Goal: Navigation & Orientation: Find specific page/section

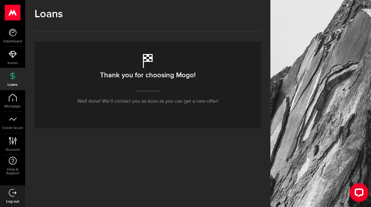
click at [21, 34] on link "Dashboard" at bounding box center [12, 35] width 25 height 21
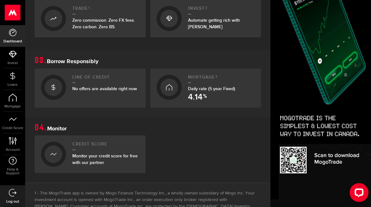
scroll to position [229, 0]
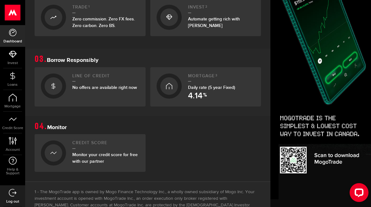
click at [126, 88] on span "No offers are available right now" at bounding box center [104, 87] width 65 height 5
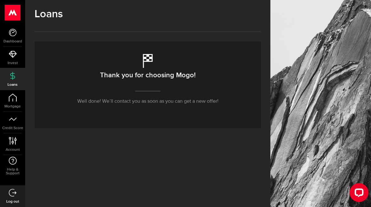
click at [11, 35] on icon at bounding box center [13, 33] width 8 height 8
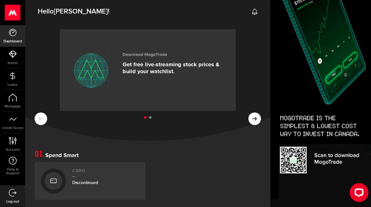
click at [13, 78] on use at bounding box center [12, 76] width 5 height 8
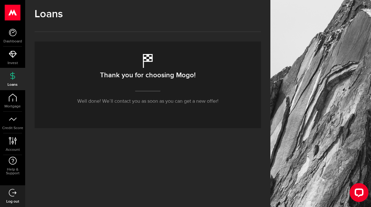
click at [13, 41] on span "Dashboard" at bounding box center [12, 42] width 25 height 4
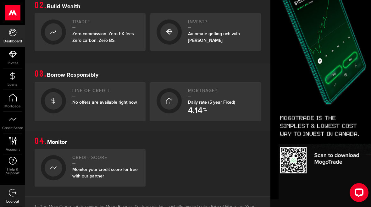
scroll to position [213, 1]
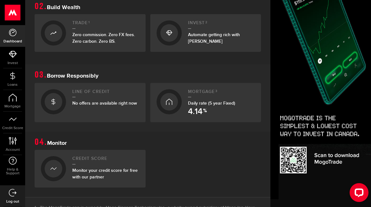
click at [199, 103] on span "Daily rate (5 year Fixed) 4.14 %" at bounding box center [211, 102] width 47 height 5
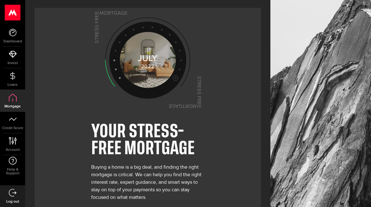
click at [13, 76] on icon at bounding box center [13, 76] width 8 height 8
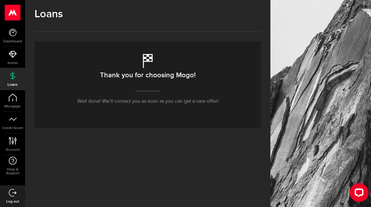
click at [186, 90] on div "Thank you for choosing Mogo! Well done! We’ll contact you as soon as you can ge…" at bounding box center [148, 84] width 226 height 87
click at [6, 59] on link "Invest" at bounding box center [12, 57] width 25 height 21
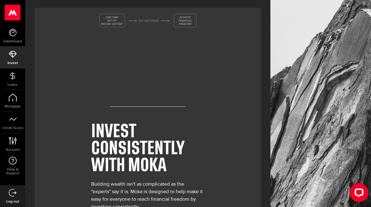
click at [15, 36] on icon at bounding box center [13, 33] width 8 height 8
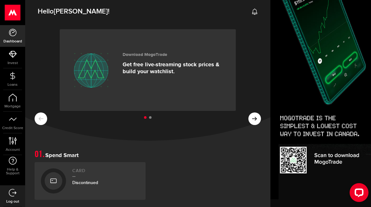
click at [252, 112] on button at bounding box center [254, 118] width 13 height 13
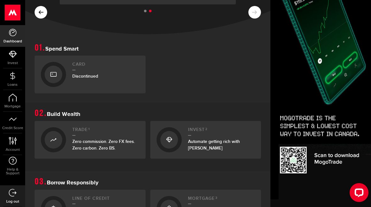
scroll to position [102, 0]
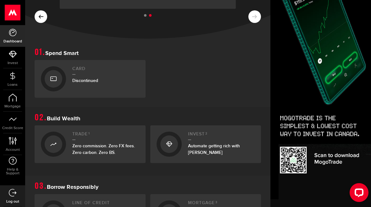
click at [131, 80] on div "Discontinued" at bounding box center [105, 80] width 67 height 7
click at [129, 80] on div "Discontinued" at bounding box center [105, 80] width 67 height 7
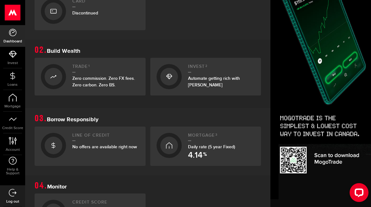
scroll to position [170, 0]
click at [121, 144] on span "No offers are available right now" at bounding box center [104, 146] width 65 height 5
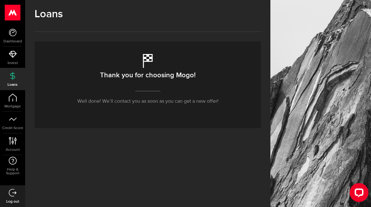
click at [171, 99] on p "Well done! We’ll contact you as soon as you can get a new offer!" at bounding box center [147, 102] width 141 height 8
click at [13, 146] on link "Account Compte" at bounding box center [12, 143] width 25 height 21
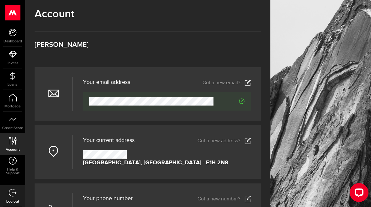
click at [16, 37] on link "Dashboard" at bounding box center [12, 35] width 25 height 21
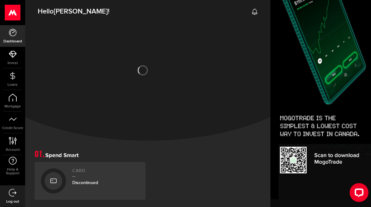
click at [18, 20] on use at bounding box center [12, 13] width 15 height 16
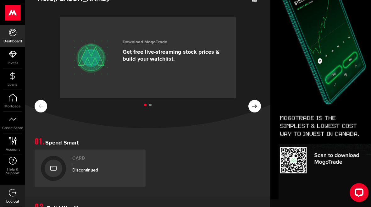
scroll to position [13, 2]
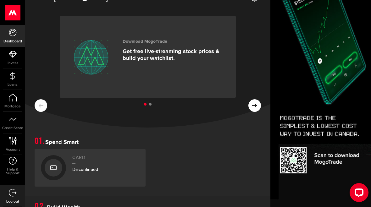
click at [5, 16] on icon at bounding box center [13, 13] width 16 height 16
click at [15, 14] on use at bounding box center [12, 13] width 15 height 16
click at [255, 104] on use at bounding box center [254, 106] width 5 height 4
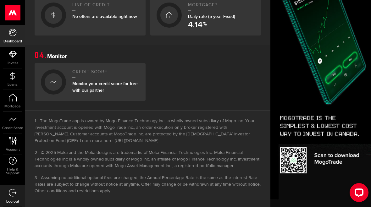
scroll to position [299, 0]
